Goal: Information Seeking & Learning: Learn about a topic

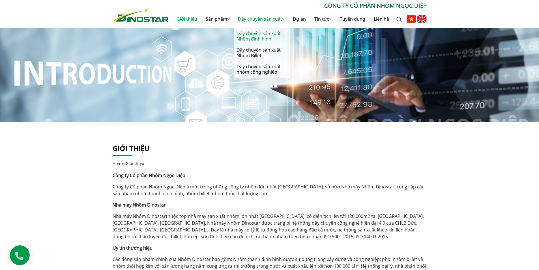
click at [248, 33] on link "Dây chuyền sản xuất Nhôm định hình" at bounding box center [262, 36] width 57 height 16
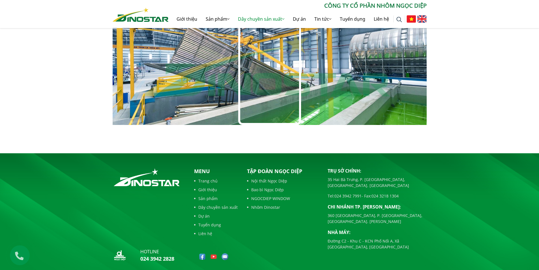
scroll to position [383, 0]
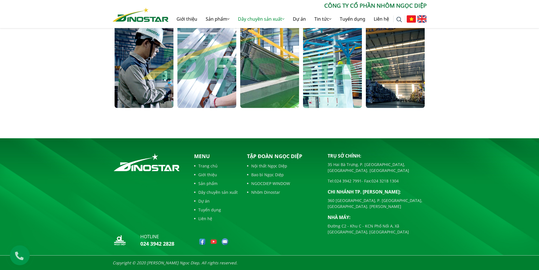
click at [206, 184] on link "Sản phẩm" at bounding box center [216, 183] width 44 height 6
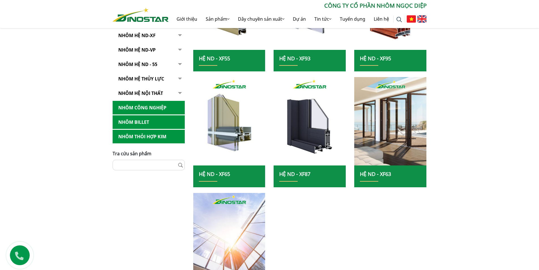
scroll to position [255, 0]
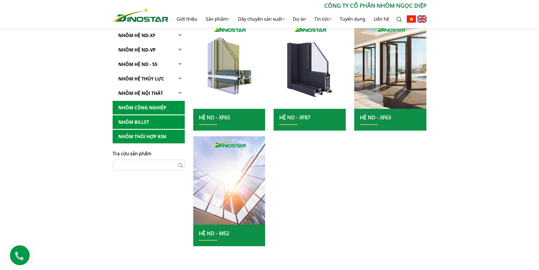
click at [179, 65] on button "button" at bounding box center [178, 64] width 11 height 14
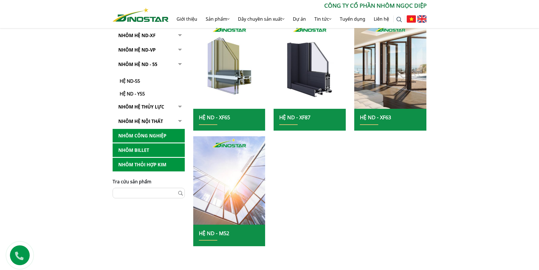
click at [179, 64] on button "button" at bounding box center [178, 77] width 11 height 40
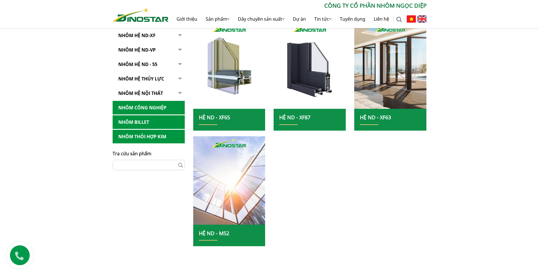
click at [180, 49] on button "button" at bounding box center [178, 50] width 11 height 14
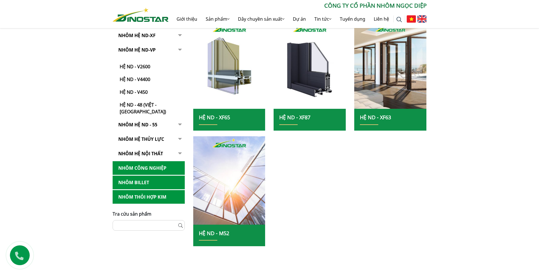
click at [180, 49] on button "button" at bounding box center [178, 79] width 11 height 72
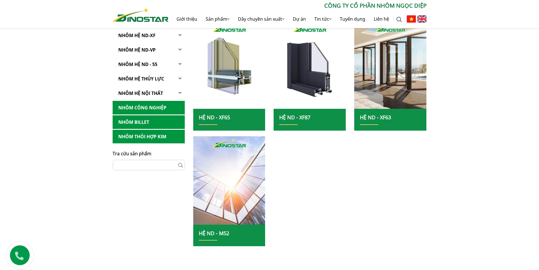
click at [180, 62] on button "button" at bounding box center [178, 64] width 11 height 14
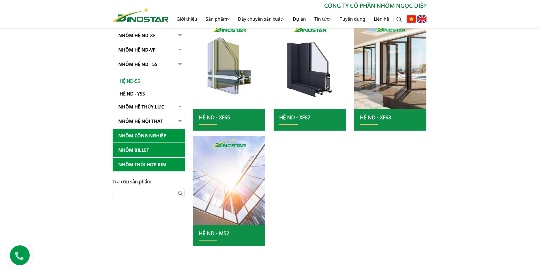
click at [138, 81] on link "Hệ ND-55" at bounding box center [149, 78] width 69 height 13
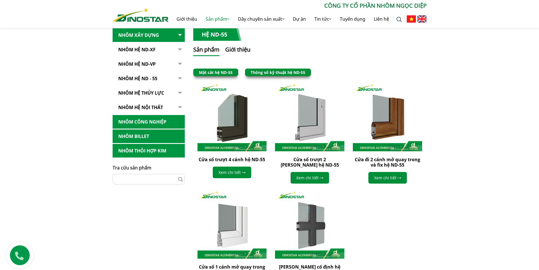
scroll to position [28, 0]
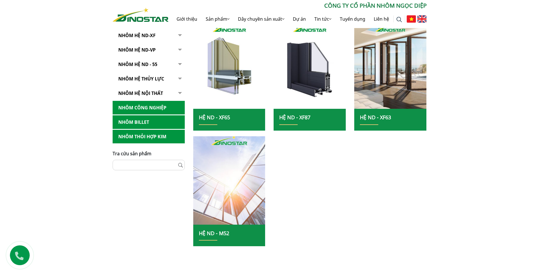
click at [233, 178] on img at bounding box center [229, 180] width 77 height 95
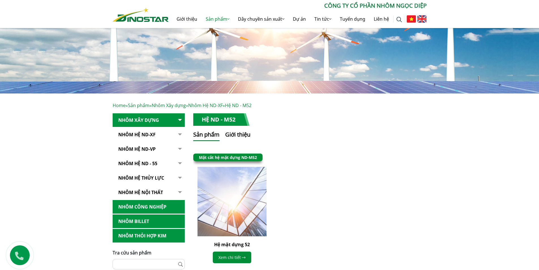
scroll to position [57, 0]
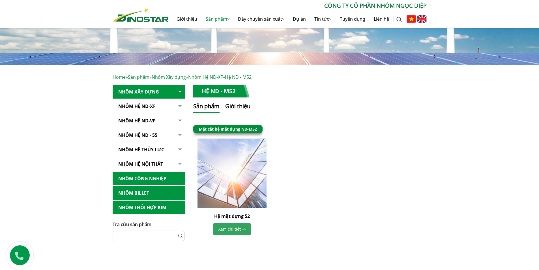
click at [231, 228] on link "Xem chi tiết" at bounding box center [232, 229] width 38 height 12
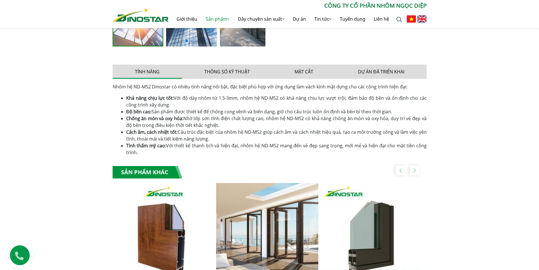
scroll to position [170, 0]
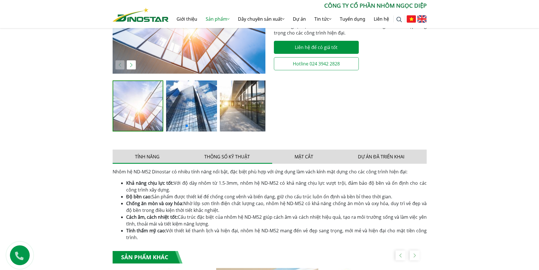
click at [212, 156] on button "Thông số kỹ thuật" at bounding box center [227, 156] width 90 height 14
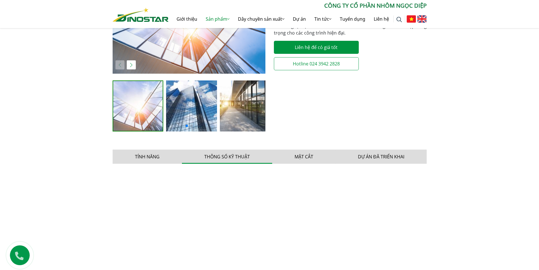
scroll to position [255, 0]
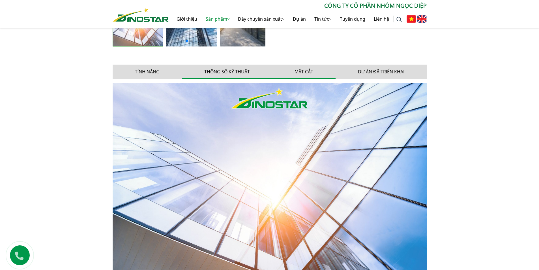
click at [310, 68] on button "Mặt cắt" at bounding box center [303, 72] width 63 height 14
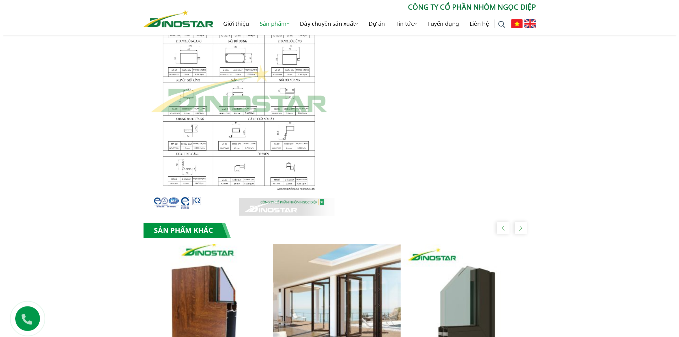
scroll to position [311, 0]
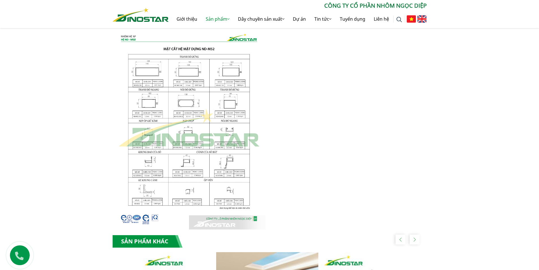
click at [179, 102] on img at bounding box center [189, 128] width 153 height 203
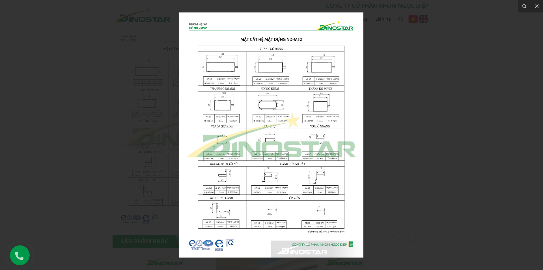
click at [320, 195] on img at bounding box center [271, 134] width 184 height 245
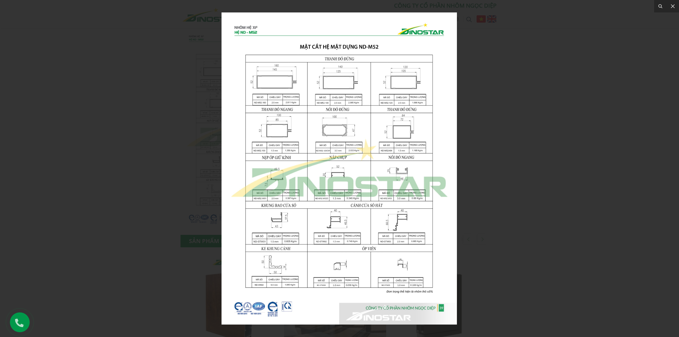
click at [373, 269] on img at bounding box center [339, 168] width 235 height 312
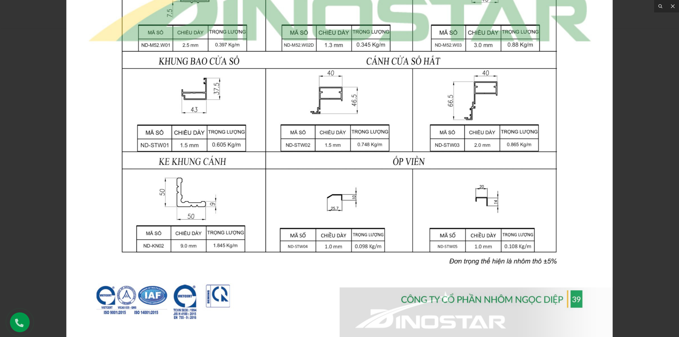
click at [539, 156] on div at bounding box center [339, 168] width 679 height 337
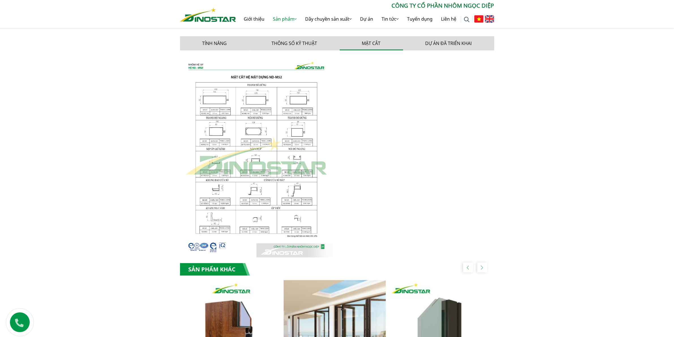
scroll to position [248, 0]
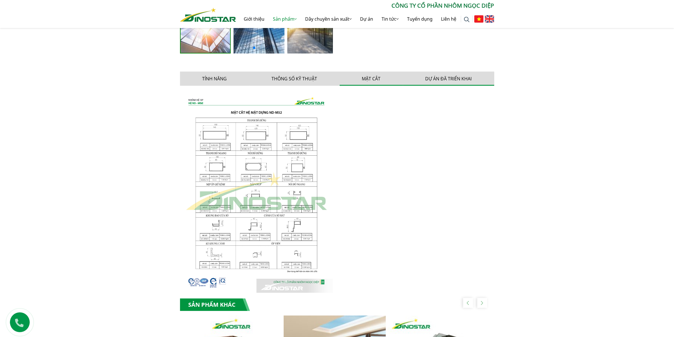
click at [452, 78] on button "Dự án đã triển khai" at bounding box center [448, 79] width 91 height 14
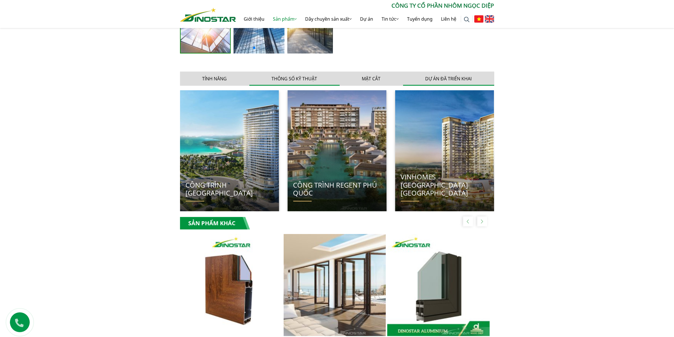
click at [301, 80] on button "Thông số kỹ thuật" at bounding box center [294, 79] width 90 height 14
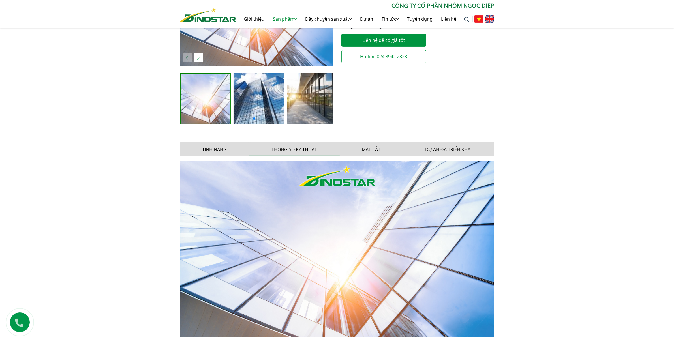
scroll to position [141, 0]
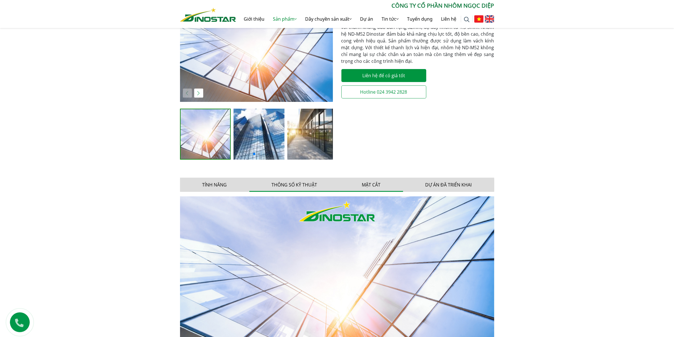
click at [371, 189] on button "Mặt cắt" at bounding box center [371, 185] width 63 height 14
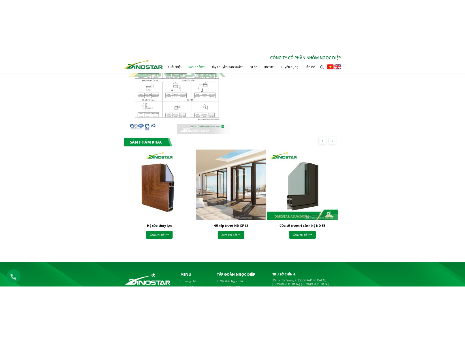
scroll to position [318, 0]
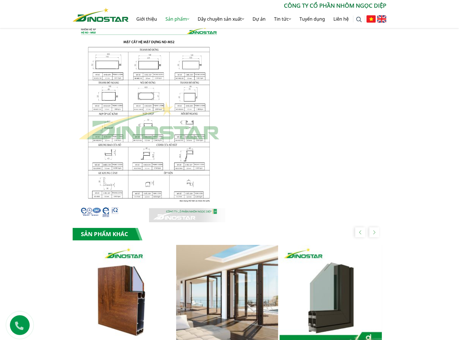
click at [151, 132] on img at bounding box center [149, 121] width 153 height 203
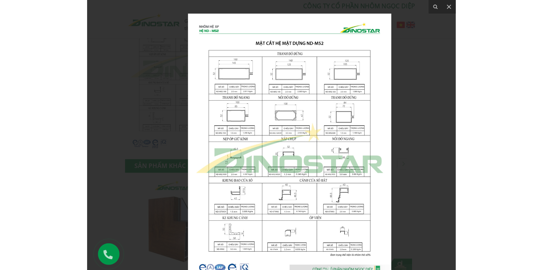
scroll to position [375, 0]
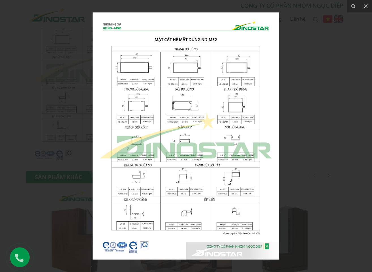
click at [215, 89] on img at bounding box center [186, 135] width 186 height 247
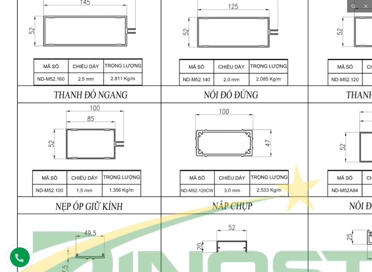
drag, startPoint x: 250, startPoint y: 113, endPoint x: 342, endPoint y: 118, distance: 91.8
click at [342, 118] on img at bounding box center [235, 232] width 546 height 724
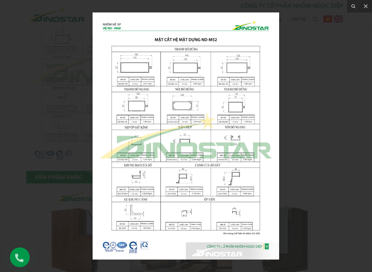
click at [195, 85] on img at bounding box center [186, 135] width 186 height 247
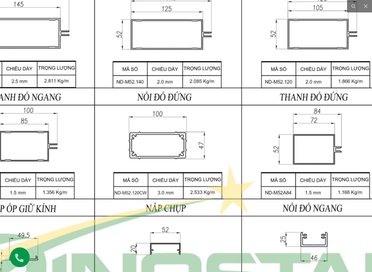
click at [132, 145] on img at bounding box center [168, 234] width 546 height 724
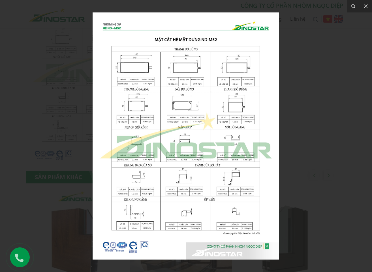
click at [250, 73] on img at bounding box center [186, 135] width 186 height 247
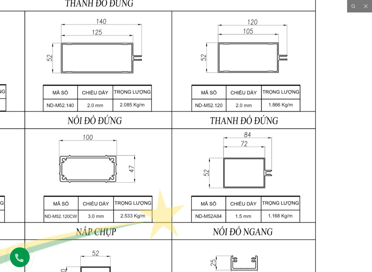
click at [250, 73] on img at bounding box center [98, 257] width 546 height 724
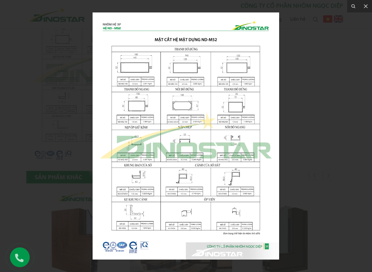
click at [134, 64] on img at bounding box center [186, 135] width 186 height 247
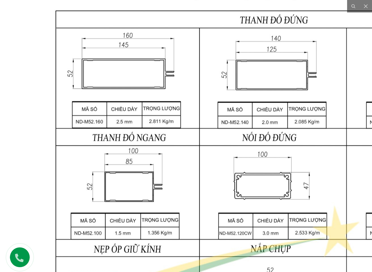
click at [134, 64] on img at bounding box center [273, 274] width 546 height 724
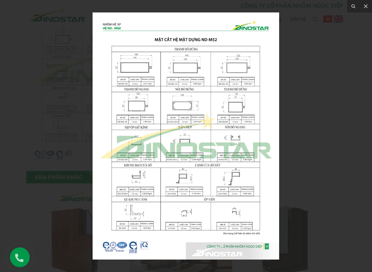
click at [134, 101] on img at bounding box center [186, 135] width 186 height 247
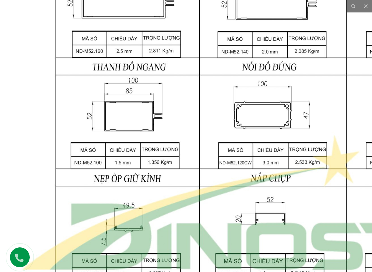
click at [190, 123] on img at bounding box center [273, 204] width 546 height 724
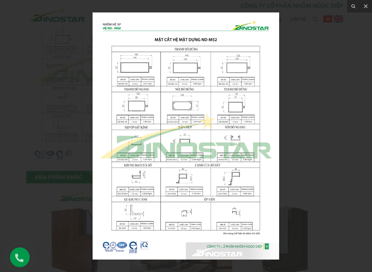
click at [240, 114] on img at bounding box center [186, 135] width 186 height 247
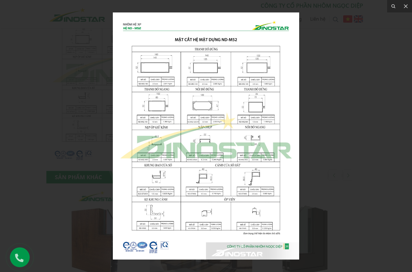
click at [213, 102] on img at bounding box center [206, 135] width 186 height 247
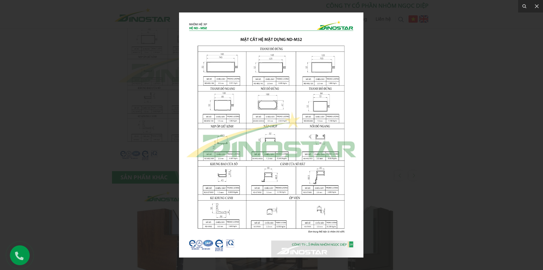
click at [270, 119] on img at bounding box center [271, 134] width 184 height 245
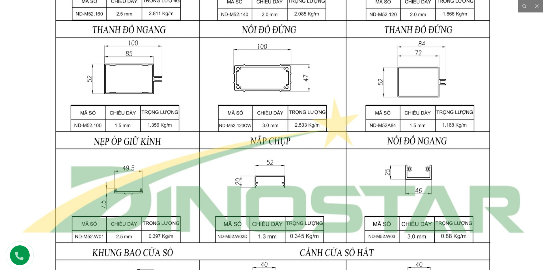
click at [298, 102] on img at bounding box center [273, 166] width 546 height 724
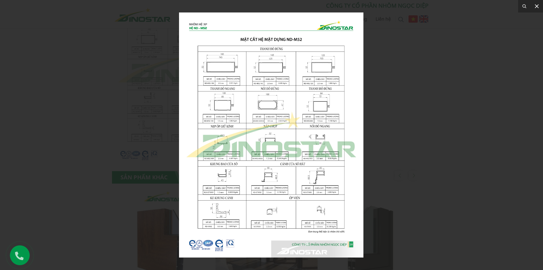
click at [538, 5] on icon at bounding box center [537, 6] width 4 height 4
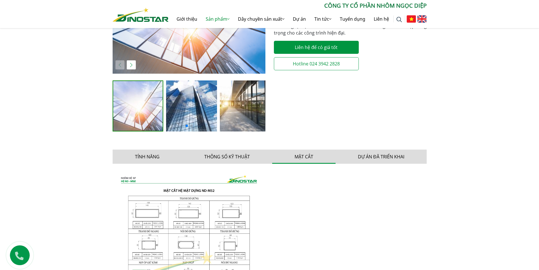
scroll to position [57, 0]
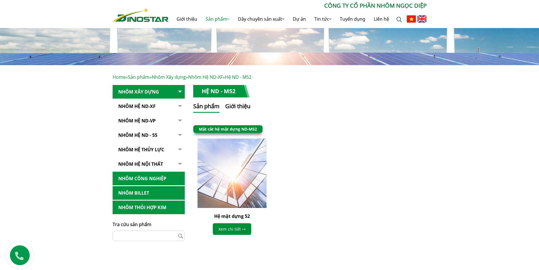
click at [150, 136] on link "NHÔM HỆ ND - 55" at bounding box center [149, 135] width 72 height 14
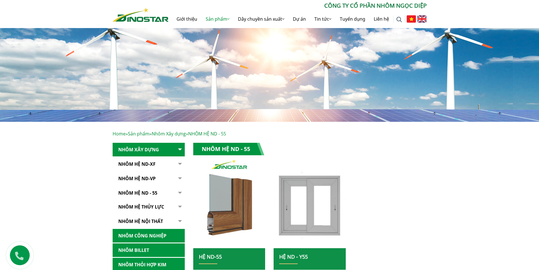
scroll to position [85, 0]
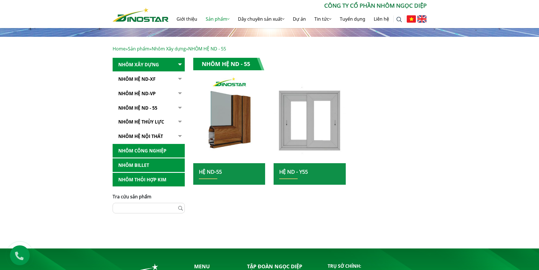
click at [217, 174] on link "Hệ ND-55" at bounding box center [210, 171] width 23 height 7
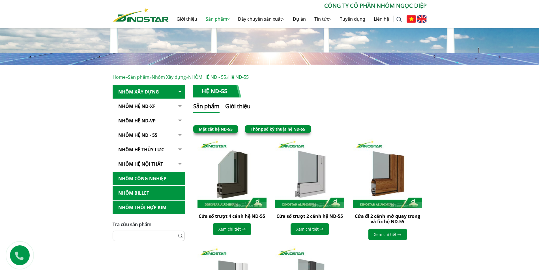
scroll to position [85, 0]
